Goal: Information Seeking & Learning: Learn about a topic

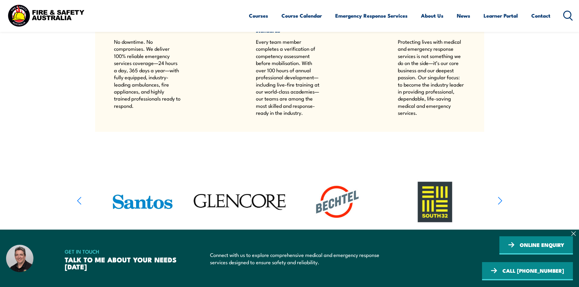
scroll to position [790, 0]
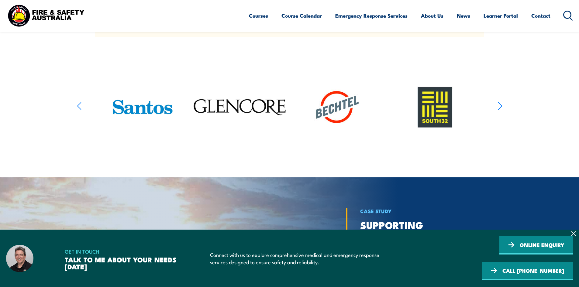
click at [505, 108] on section at bounding box center [289, 107] width 579 height 96
click at [499, 105] on icon "button" at bounding box center [500, 105] width 5 height 9
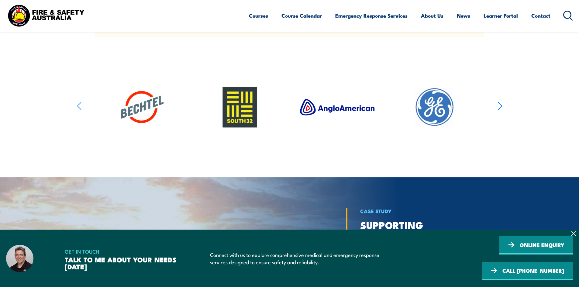
click at [495, 105] on article at bounding box center [289, 107] width 425 height 96
click at [502, 122] on section at bounding box center [289, 107] width 579 height 96
click at [500, 110] on icon "button" at bounding box center [500, 105] width 5 height 9
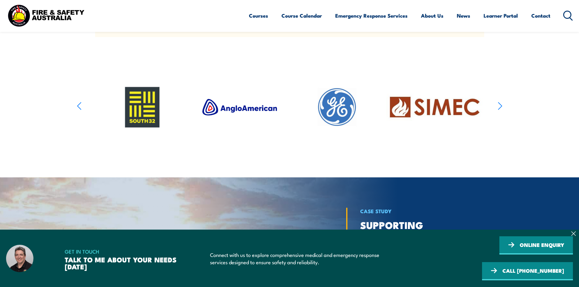
click at [500, 110] on icon "button" at bounding box center [500, 105] width 5 height 9
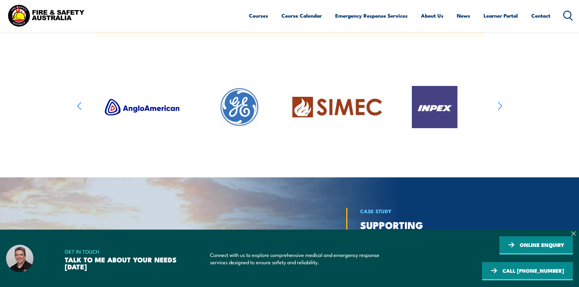
click at [500, 110] on icon "button" at bounding box center [500, 105] width 5 height 9
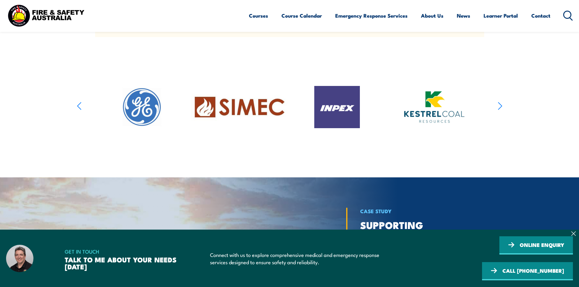
click at [500, 110] on icon "button" at bounding box center [500, 105] width 5 height 9
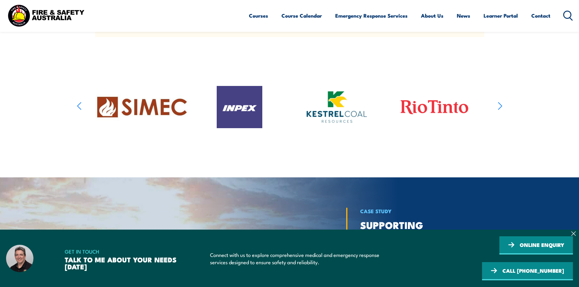
click at [500, 110] on icon "button" at bounding box center [500, 105] width 5 height 9
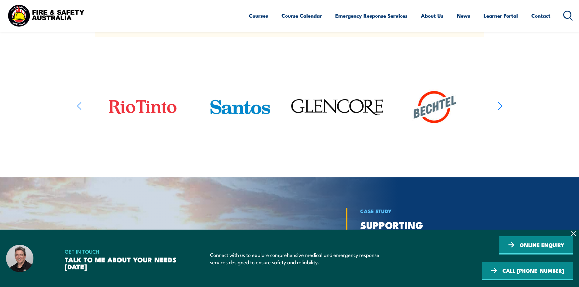
click at [500, 110] on icon "button" at bounding box center [500, 105] width 5 height 9
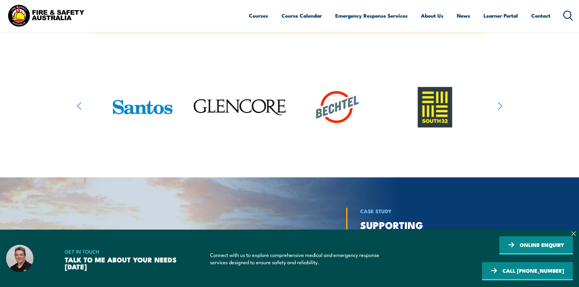
click at [500, 110] on icon "button" at bounding box center [500, 105] width 5 height 9
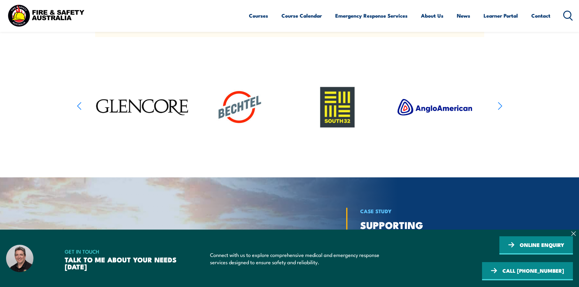
click at [500, 110] on icon "button" at bounding box center [500, 105] width 5 height 9
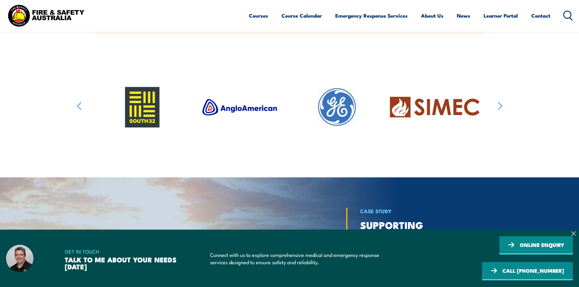
click at [500, 110] on icon "button" at bounding box center [500, 105] width 5 height 9
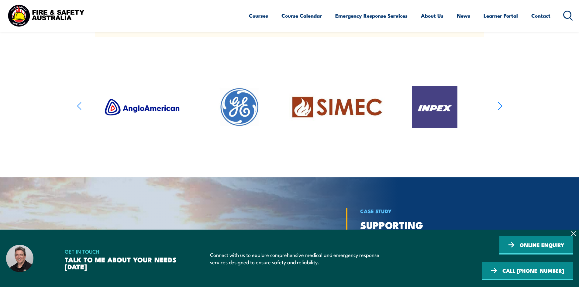
click at [500, 110] on icon "button" at bounding box center [500, 105] width 5 height 9
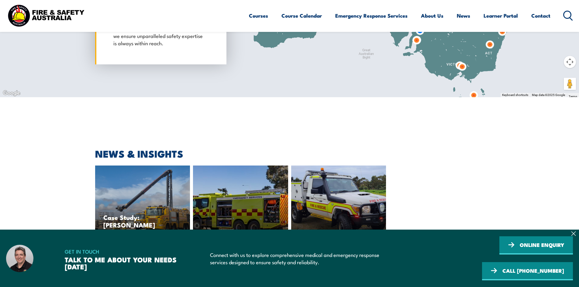
scroll to position [1962, 0]
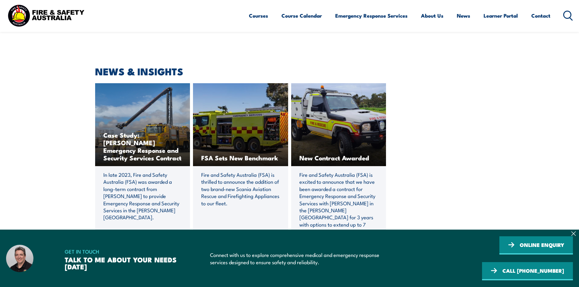
click at [347, 210] on span "Fire and Safety Australia (FSA) is excited to announce that we have been awarde…" at bounding box center [338, 203] width 79 height 64
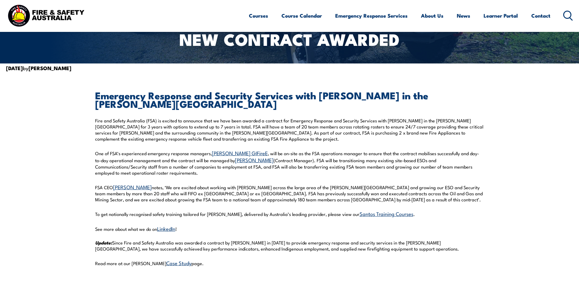
scroll to position [30, 0]
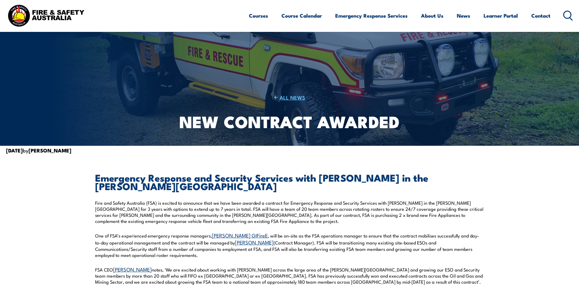
click at [281, 98] on link "ALL NEWS" at bounding box center [289, 97] width 239 height 7
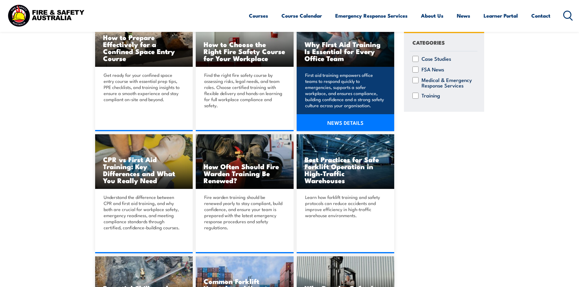
scroll to position [365, 0]
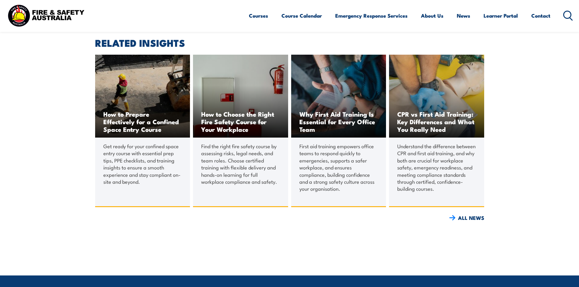
scroll to position [486, 0]
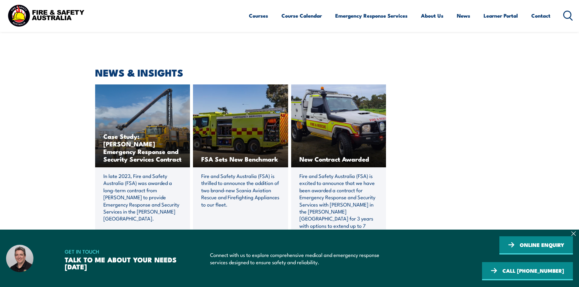
scroll to position [1962, 0]
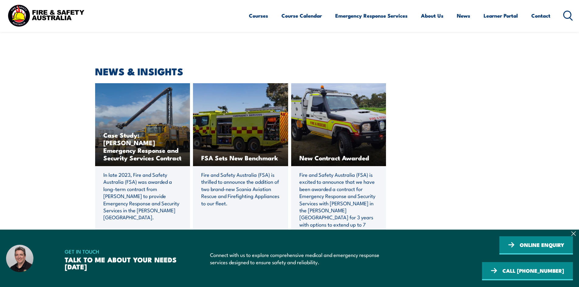
click at [478, 255] on link "ALL NEWS" at bounding box center [289, 260] width 389 height 11
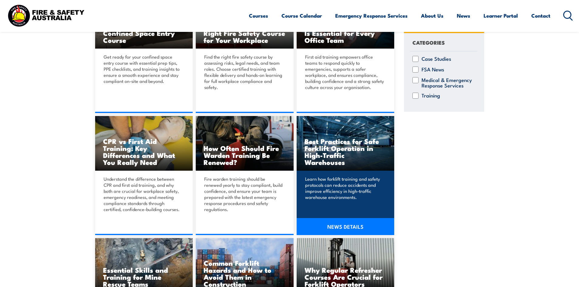
scroll to position [273, 0]
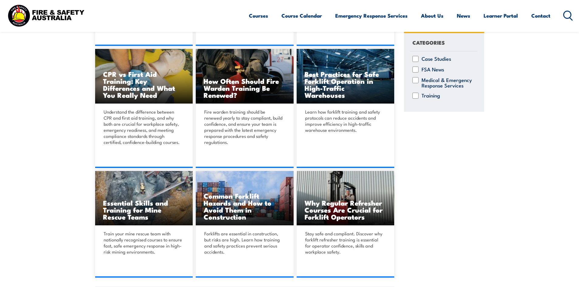
click at [417, 81] on input "Medical & Emergency Response Services" at bounding box center [415, 80] width 6 height 6
checkbox input "true"
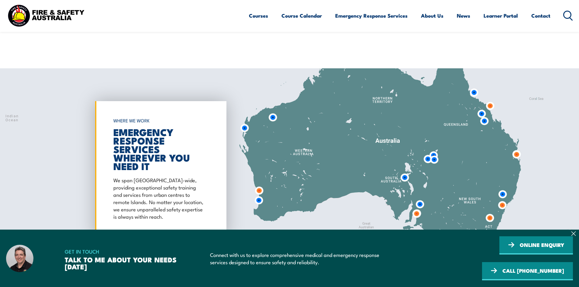
scroll to position [1792, 0]
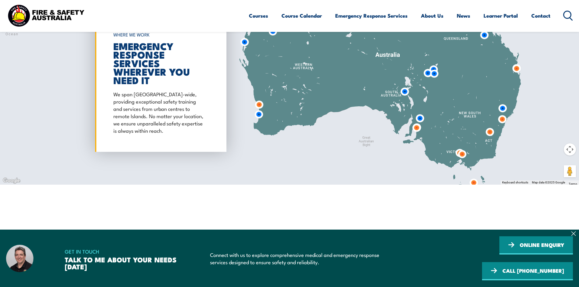
click at [514, 63] on img at bounding box center [516, 68] width 11 height 11
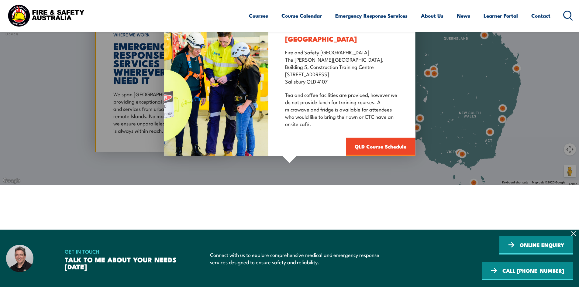
drag, startPoint x: 522, startPoint y: 110, endPoint x: 513, endPoint y: 140, distance: 31.5
click at [513, 140] on div "[GEOGRAPHIC_DATA] Fire and Safety [GEOGRAPHIC_DATA] [GEOGRAPHIC_DATA][PERSON_NA…" at bounding box center [289, 83] width 579 height 202
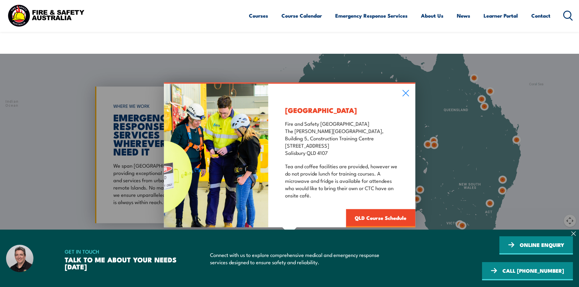
scroll to position [1731, 0]
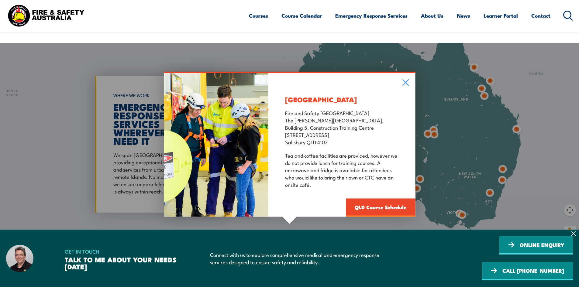
click at [408, 73] on div "[GEOGRAPHIC_DATA] Fire and Safety [GEOGRAPHIC_DATA] [GEOGRAPHIC_DATA][PERSON_NA…" at bounding box center [341, 145] width 147 height 144
click at [406, 79] on icon at bounding box center [405, 82] width 7 height 7
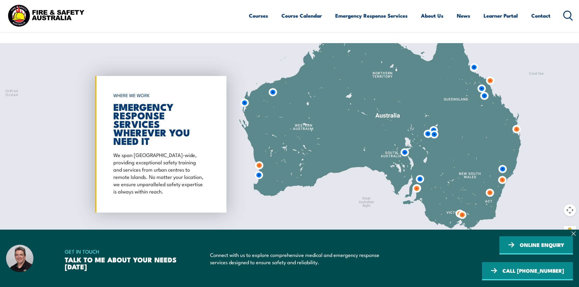
click at [484, 90] on img at bounding box center [483, 95] width 11 height 11
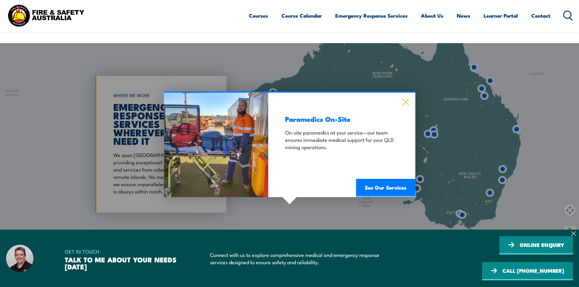
click at [403, 99] on icon at bounding box center [405, 102] width 7 height 7
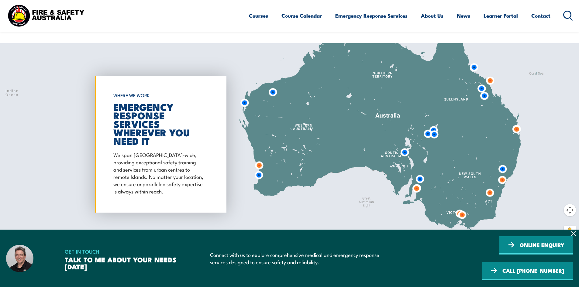
click at [482, 83] on img at bounding box center [481, 88] width 11 height 11
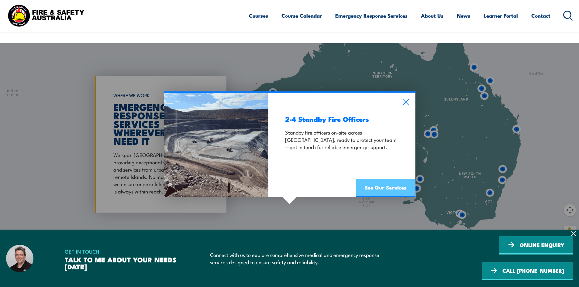
click at [382, 181] on link "See Our Services" at bounding box center [385, 188] width 59 height 18
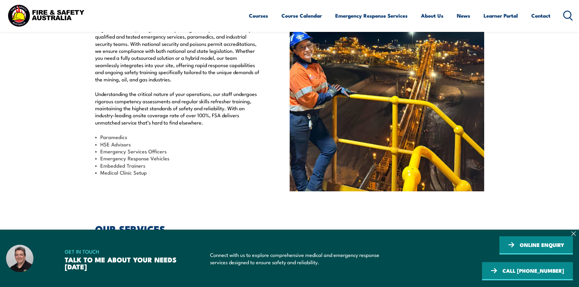
scroll to position [486, 0]
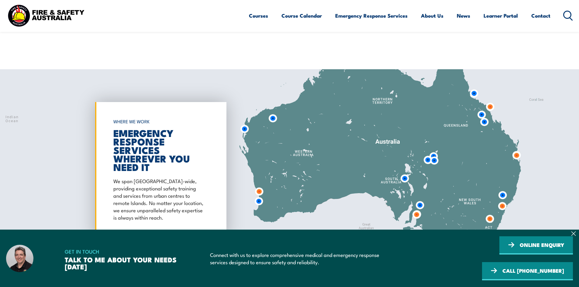
scroll to position [1884, 0]
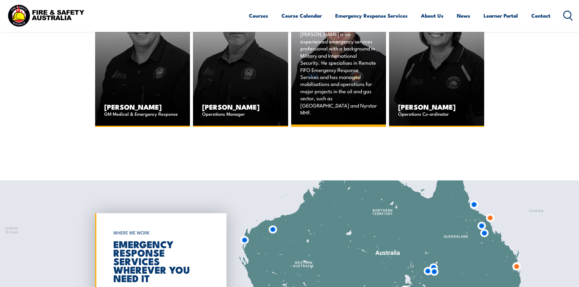
scroll to position [1580, 0]
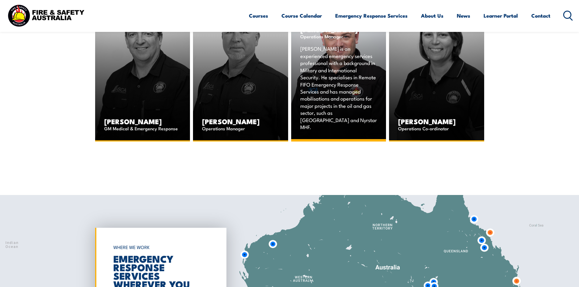
click at [336, 89] on p "[PERSON_NAME] is an experienced emergency services professional with a backgrou…" at bounding box center [338, 87] width 77 height 85
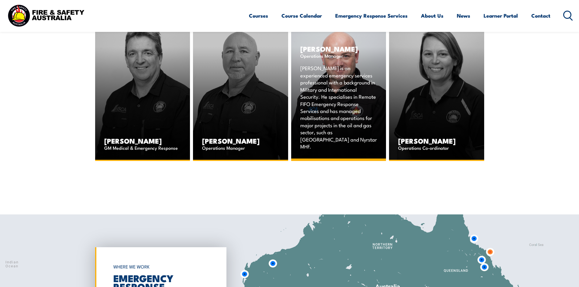
scroll to position [1549, 0]
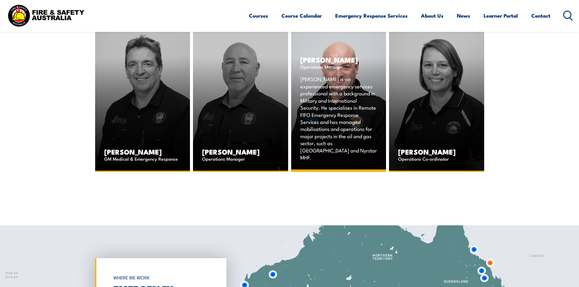
click at [344, 92] on p "[PERSON_NAME] is an experienced emergency services professional with a backgrou…" at bounding box center [338, 117] width 77 height 85
click at [353, 55] on div "DEAN BROWN Operations Manager Dean is an experienced emergency services profess…" at bounding box center [338, 109] width 95 height 125
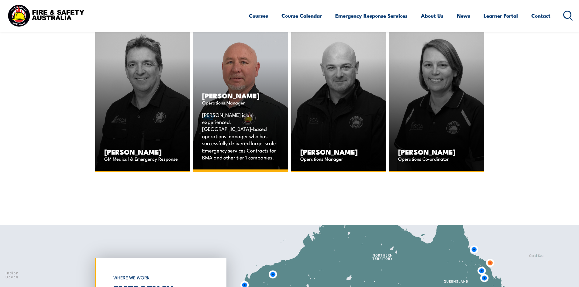
drag, startPoint x: 236, startPoint y: 89, endPoint x: 231, endPoint y: 83, distance: 7.7
click at [232, 84] on div "WAYNE SLATER Operations Manager Wayne is an experienced, Queensland-based opera…" at bounding box center [240, 127] width 95 height 89
click at [231, 83] on div "WAYNE SLATER Operations Manager Wayne is an experienced, Queensland-based opera…" at bounding box center [240, 127] width 95 height 89
